Goal: Navigation & Orientation: Find specific page/section

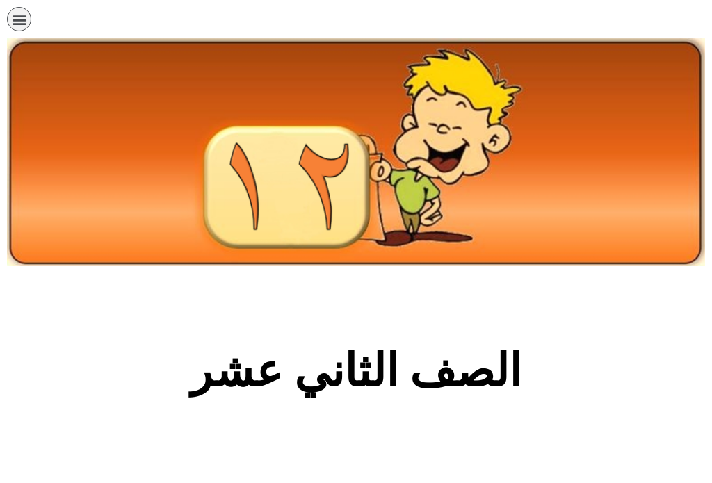
click at [24, 16] on icon "כפתור פתיחת תפריט" at bounding box center [19, 19] width 15 height 15
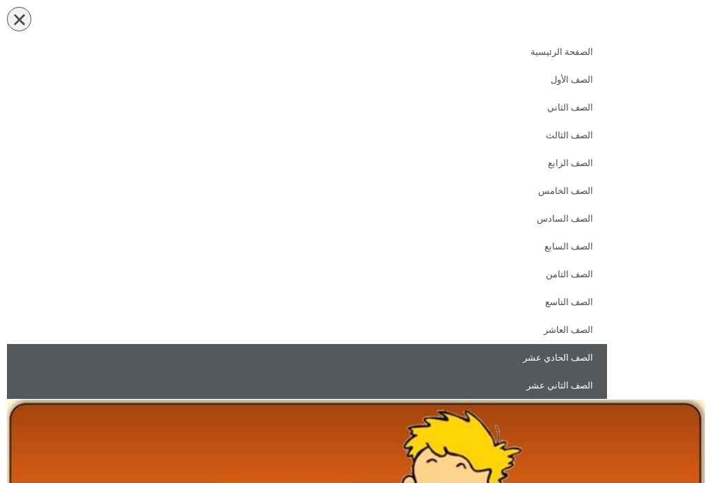
click at [558, 352] on link "الصف الحادي عشر" at bounding box center [307, 358] width 600 height 28
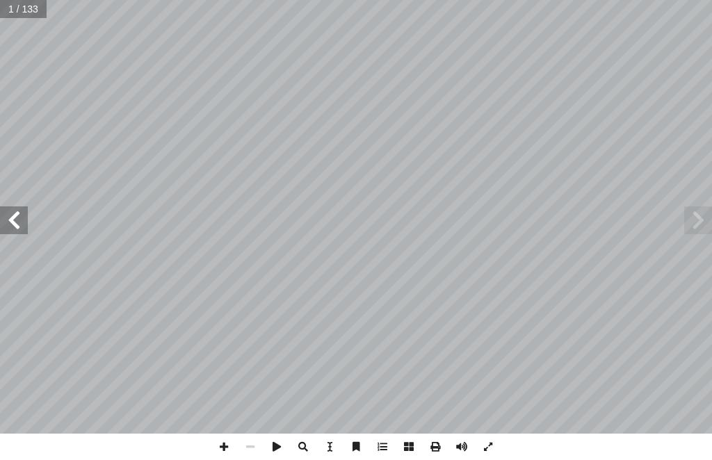
click at [19, 220] on span at bounding box center [14, 221] width 28 height 28
click at [9, 216] on span at bounding box center [14, 221] width 28 height 28
click at [13, 222] on span at bounding box center [14, 221] width 28 height 28
click at [15, 226] on span at bounding box center [14, 221] width 28 height 28
click at [7, 218] on span at bounding box center [14, 221] width 28 height 28
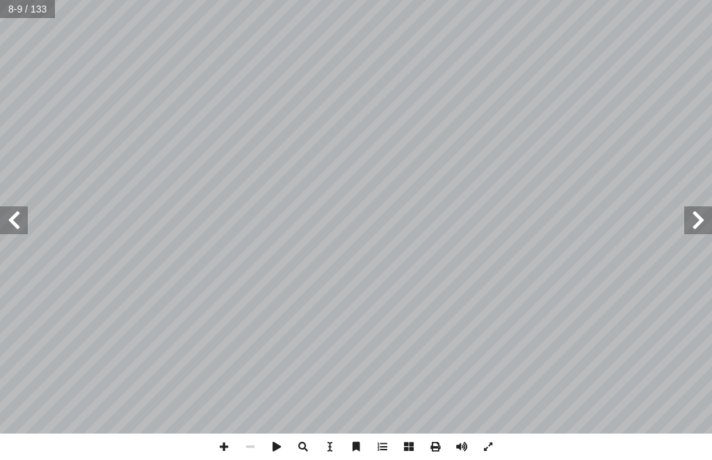
click at [10, 225] on span at bounding box center [14, 221] width 28 height 28
click at [11, 223] on span at bounding box center [14, 221] width 28 height 28
click at [17, 212] on span at bounding box center [14, 221] width 28 height 28
click at [6, 213] on span at bounding box center [14, 221] width 28 height 28
click at [8, 216] on span at bounding box center [14, 221] width 28 height 28
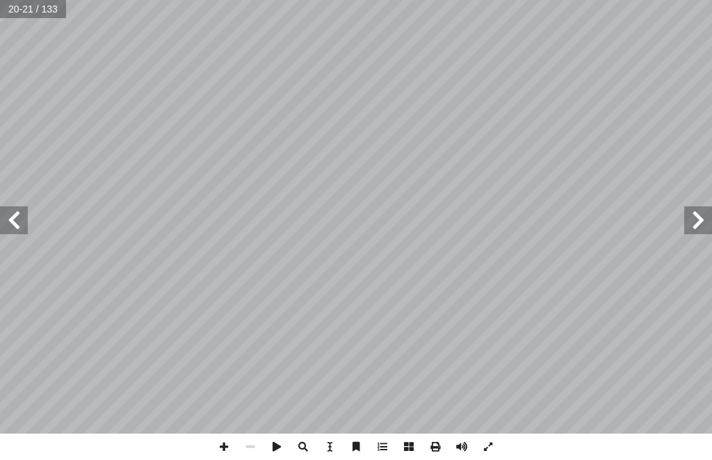
click at [11, 220] on span at bounding box center [14, 221] width 28 height 28
click at [10, 222] on span at bounding box center [14, 221] width 28 height 28
click at [9, 218] on span at bounding box center [14, 221] width 28 height 28
click at [17, 227] on span at bounding box center [14, 221] width 28 height 28
click at [13, 226] on span at bounding box center [14, 221] width 28 height 28
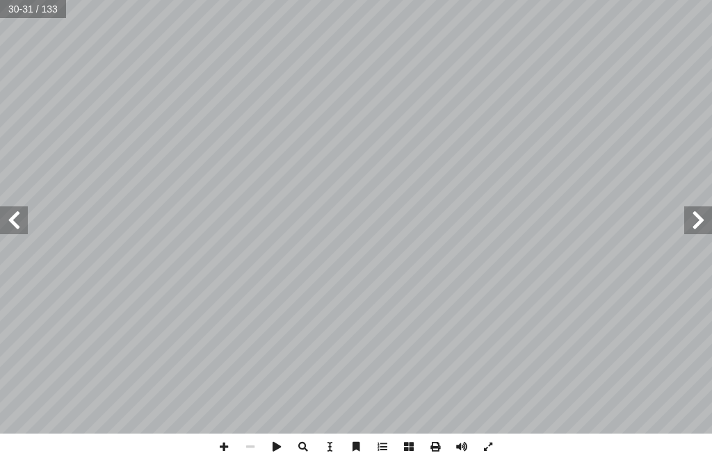
click at [10, 220] on span at bounding box center [14, 221] width 28 height 28
click at [19, 212] on span at bounding box center [14, 221] width 28 height 28
click at [685, 217] on span at bounding box center [698, 221] width 28 height 28
click at [692, 213] on span at bounding box center [698, 221] width 28 height 28
click at [692, 226] on span at bounding box center [698, 221] width 28 height 28
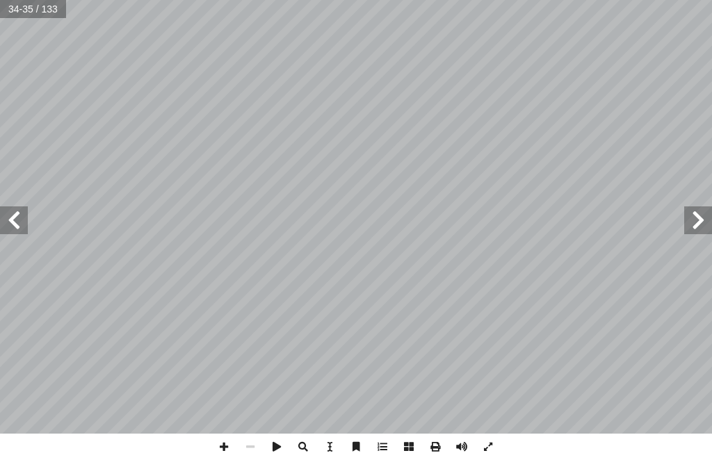
click at [684, 221] on span at bounding box center [698, 221] width 28 height 28
click at [686, 219] on span at bounding box center [698, 221] width 28 height 28
click at [684, 220] on span at bounding box center [698, 221] width 28 height 28
